Goal: Transaction & Acquisition: Purchase product/service

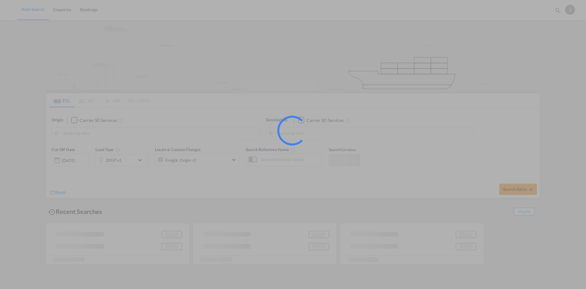
type input "[GEOGRAPHIC_DATA] ([GEOGRAPHIC_DATA]), MYPKG"
type input "[GEOGRAPHIC_DATA], NLRTM"
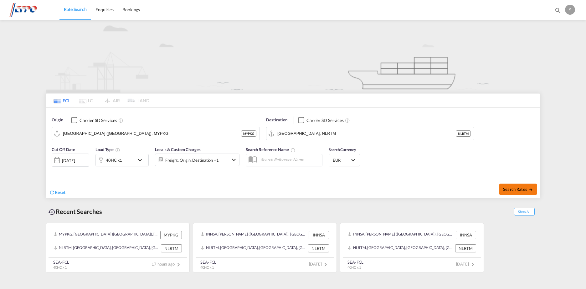
click at [522, 190] on span "Search Rates" at bounding box center [518, 189] width 30 height 5
type input "MYPKG to NLRTM / [DATE]"
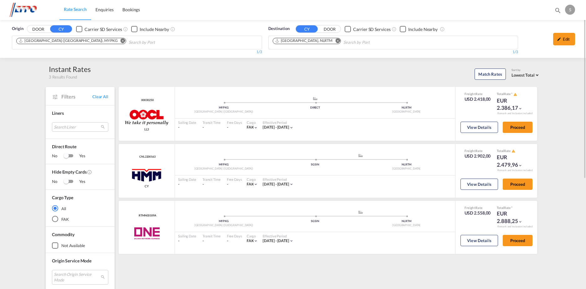
click at [121, 40] on md-icon "Remove" at bounding box center [123, 41] width 5 height 5
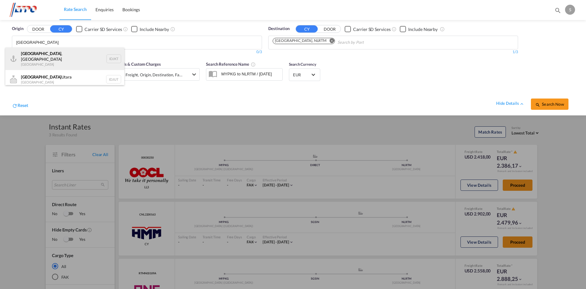
type input "[GEOGRAPHIC_DATA]"
click at [92, 57] on div "[GEOGRAPHIC_DATA] , [GEOGRAPHIC_DATA] [GEOGRAPHIC_DATA] IDJKT" at bounding box center [64, 59] width 119 height 23
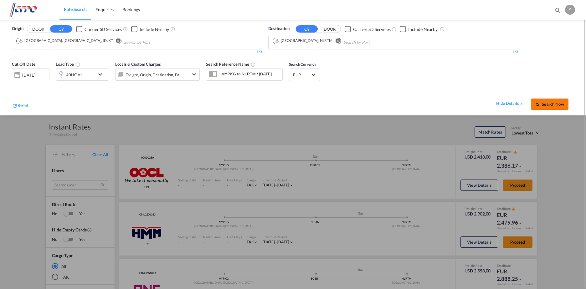
click at [554, 104] on span "Search Now" at bounding box center [550, 104] width 29 height 5
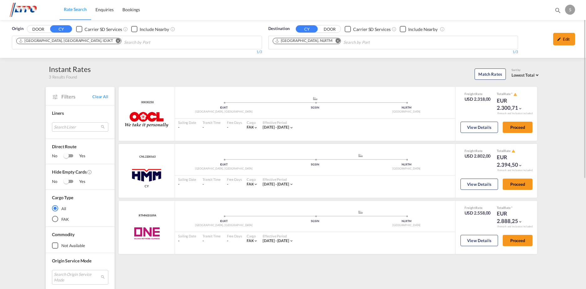
click at [116, 39] on md-icon "Remove" at bounding box center [118, 41] width 5 height 5
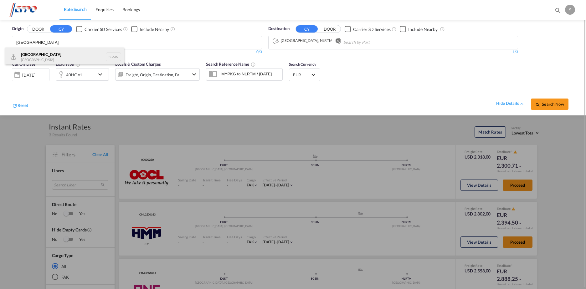
type input "[GEOGRAPHIC_DATA]"
click at [95, 54] on div "Singapore Singapore SGSIN" at bounding box center [64, 57] width 119 height 19
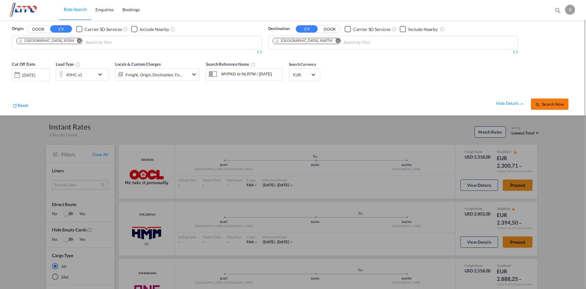
click at [549, 103] on span "Search Now" at bounding box center [550, 104] width 29 height 5
